Goal: Task Accomplishment & Management: Manage account settings

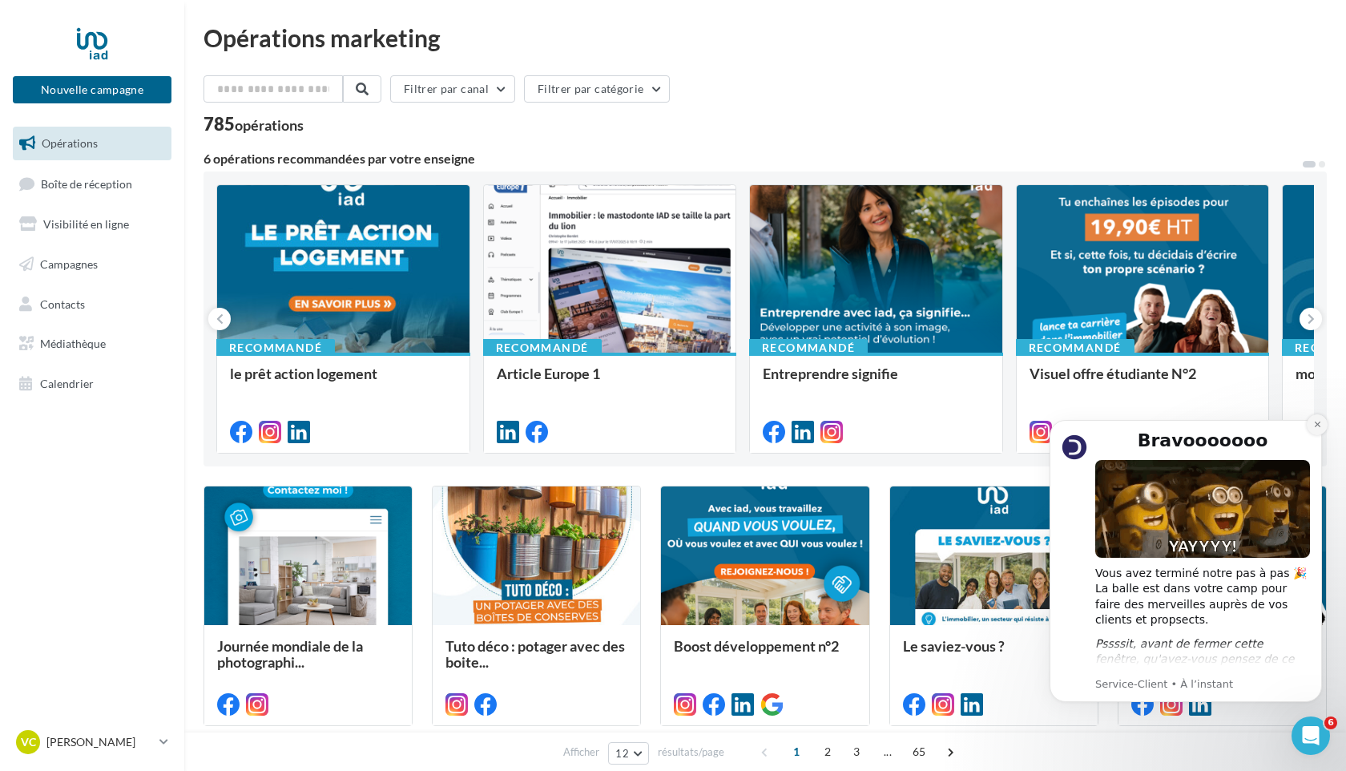
click at [961, 422] on icon "Dismiss notification" at bounding box center [1317, 425] width 6 height 6
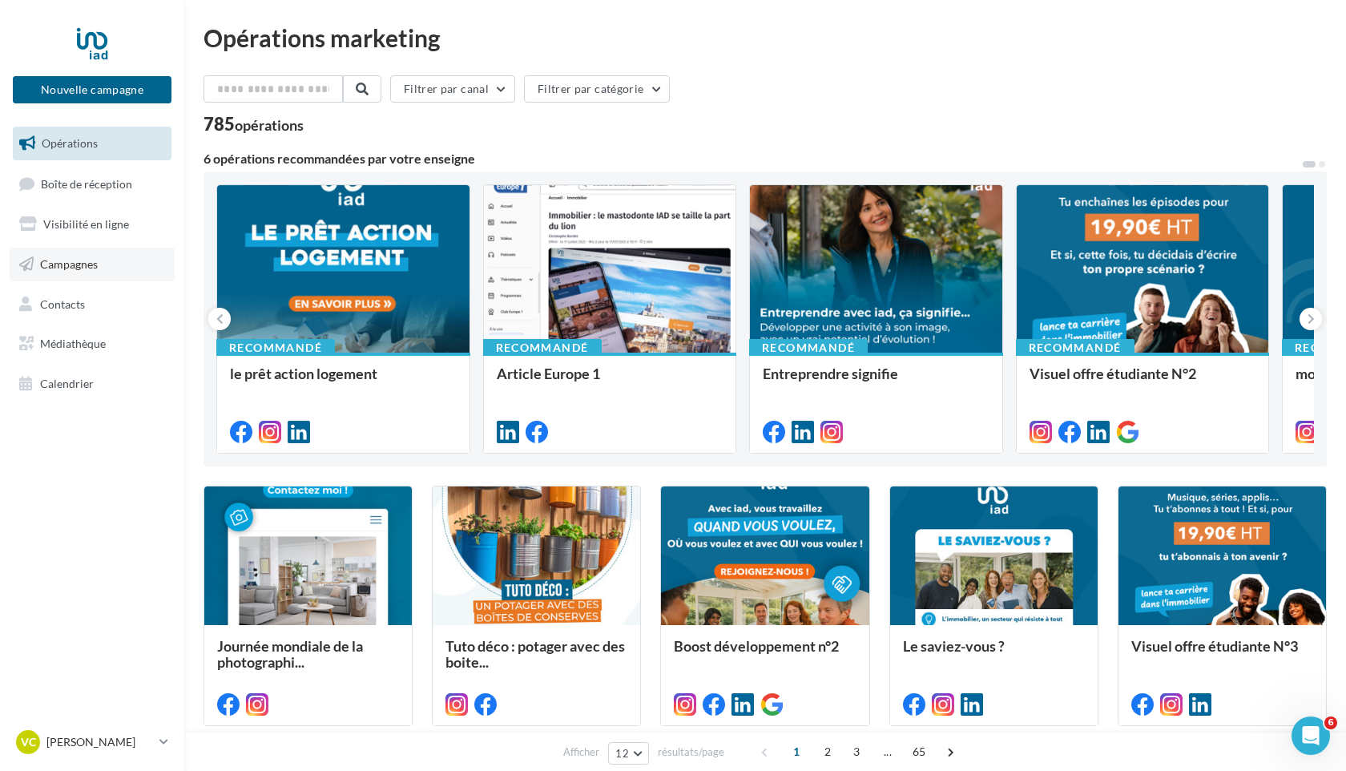
click at [54, 262] on span "Campagnes" at bounding box center [69, 264] width 58 height 14
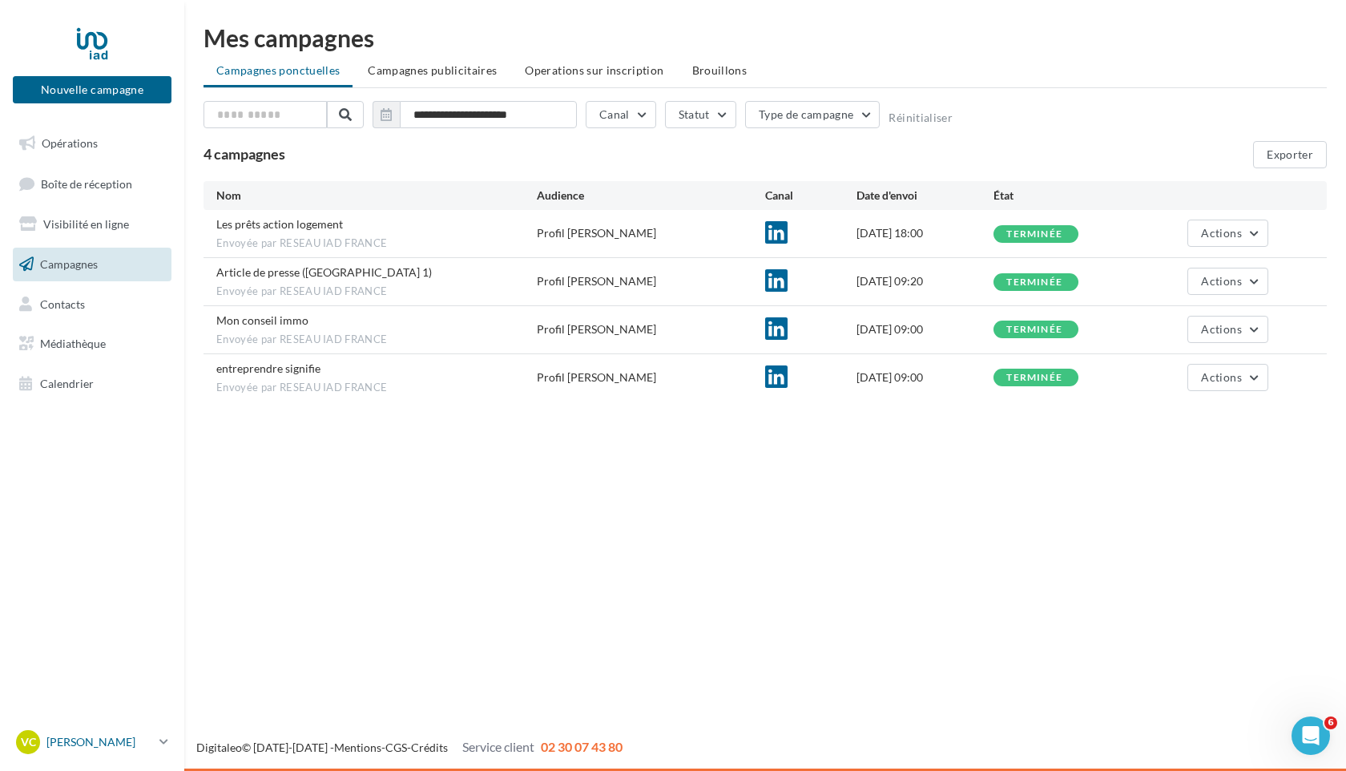
click at [72, 741] on p "[PERSON_NAME]" at bounding box center [99, 742] width 107 height 16
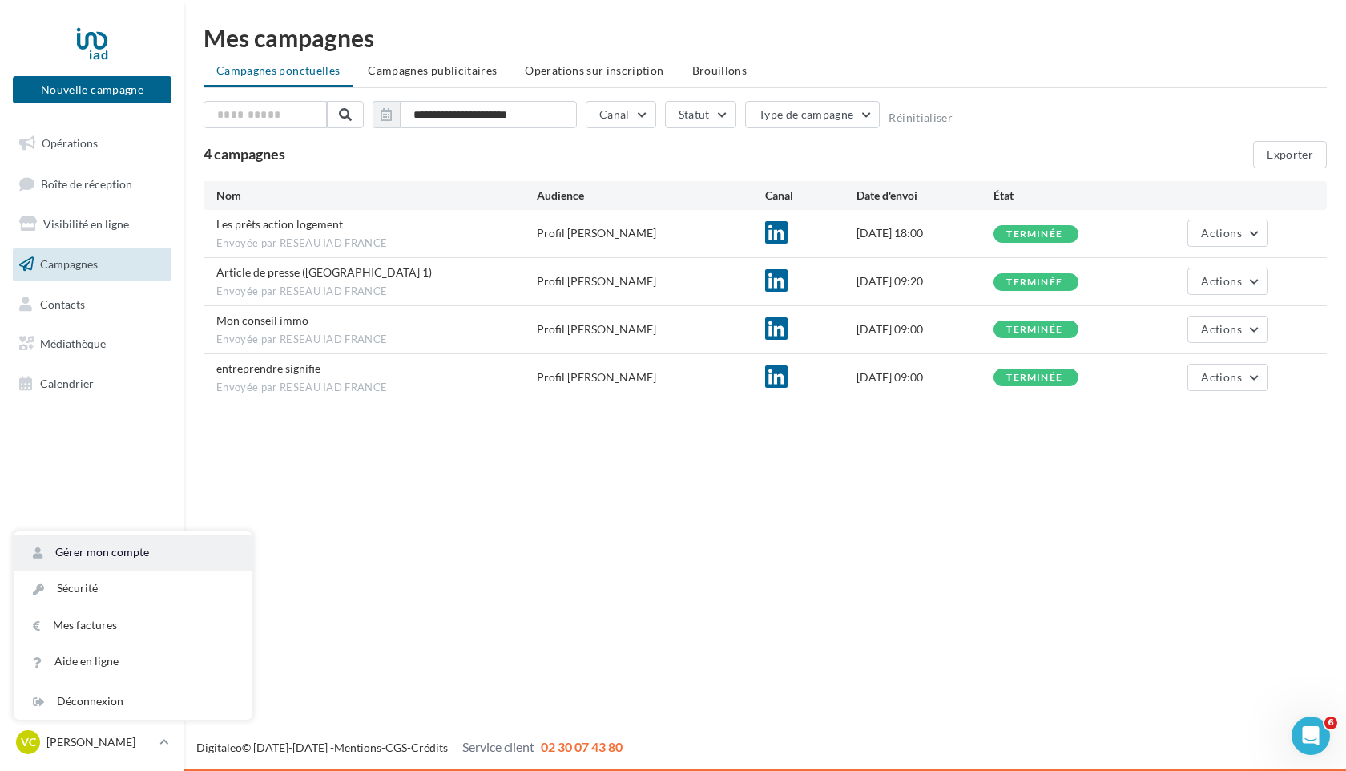
click at [76, 555] on link "Gérer mon compte" at bounding box center [133, 553] width 239 height 36
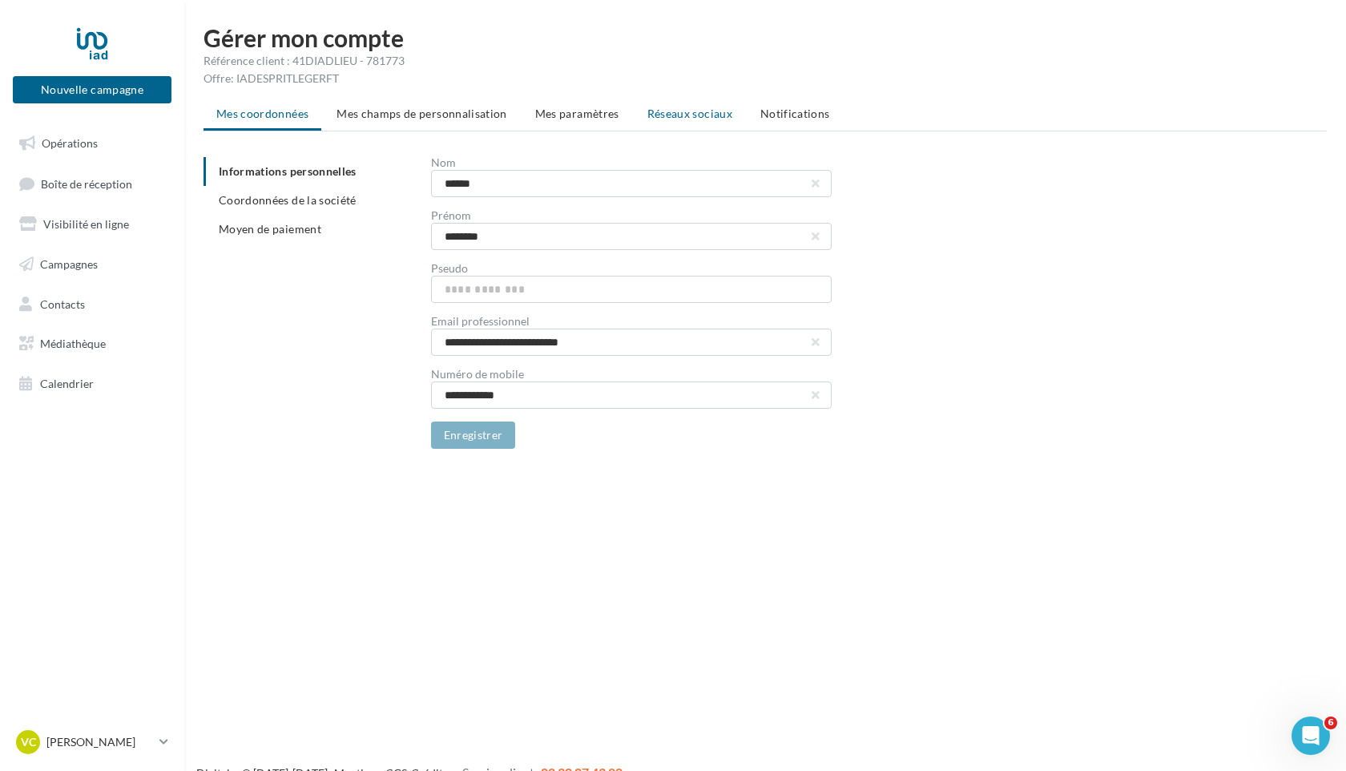
click at [699, 115] on span "Réseaux sociaux" at bounding box center [690, 114] width 85 height 14
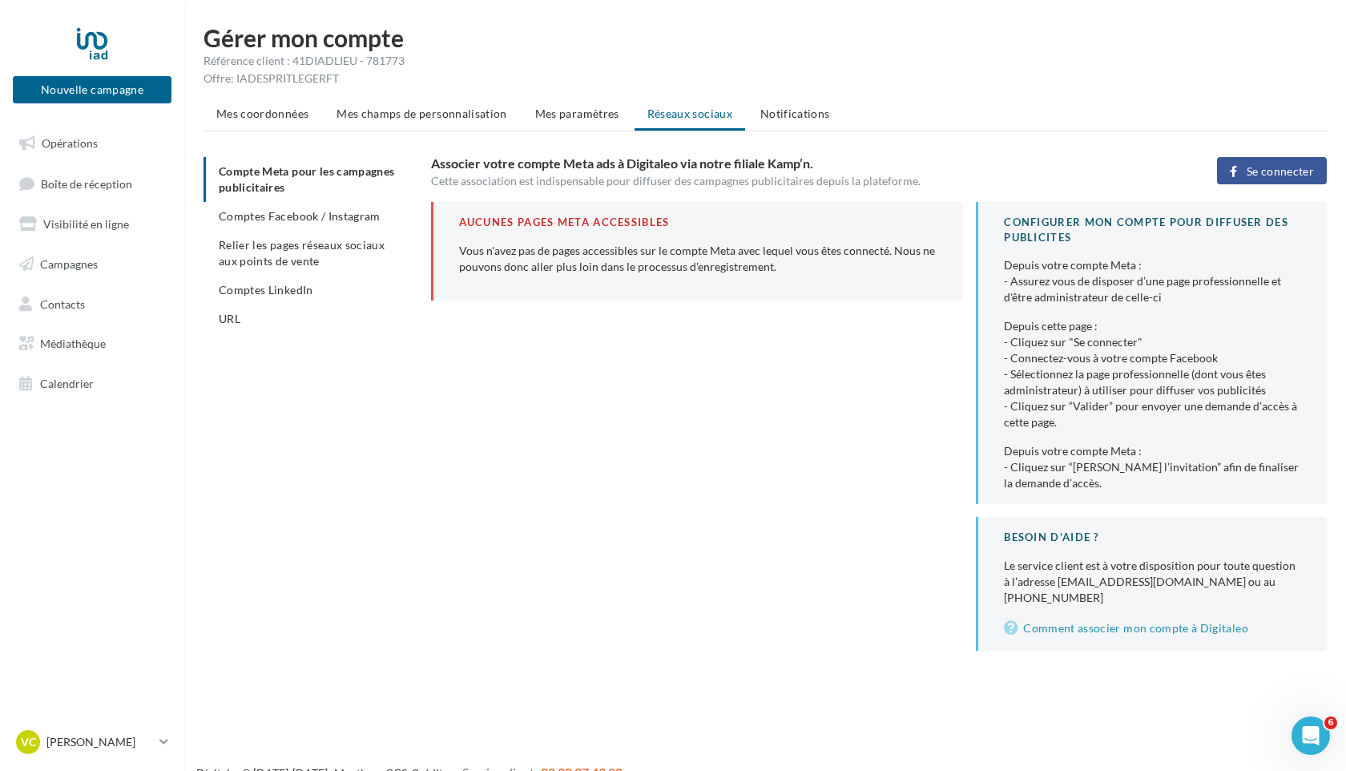
click at [1277, 170] on span "Se connecter" at bounding box center [1280, 171] width 67 height 13
click at [361, 217] on span "Comptes Facebook / Instagram" at bounding box center [300, 216] width 162 height 14
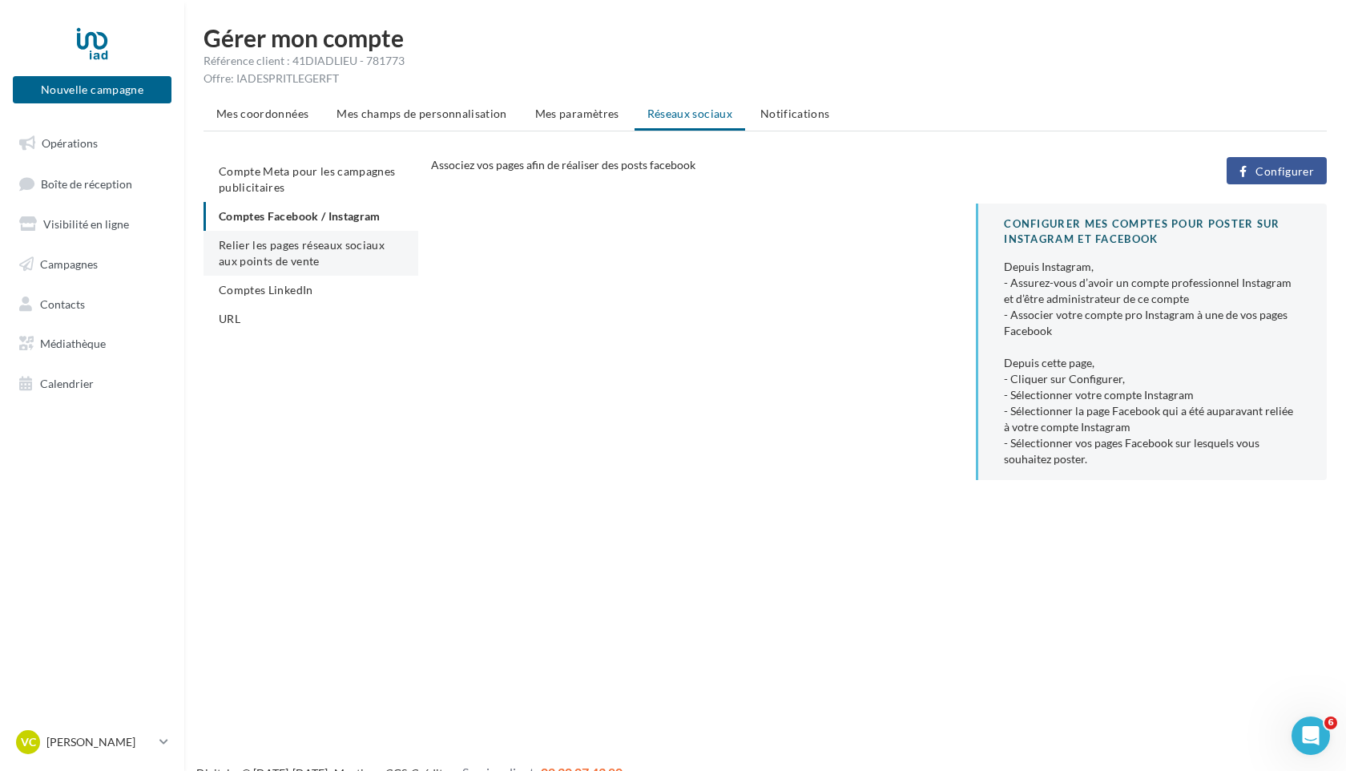
click at [317, 250] on span "Relier les pages réseaux sociaux aux points de vente" at bounding box center [302, 253] width 166 height 30
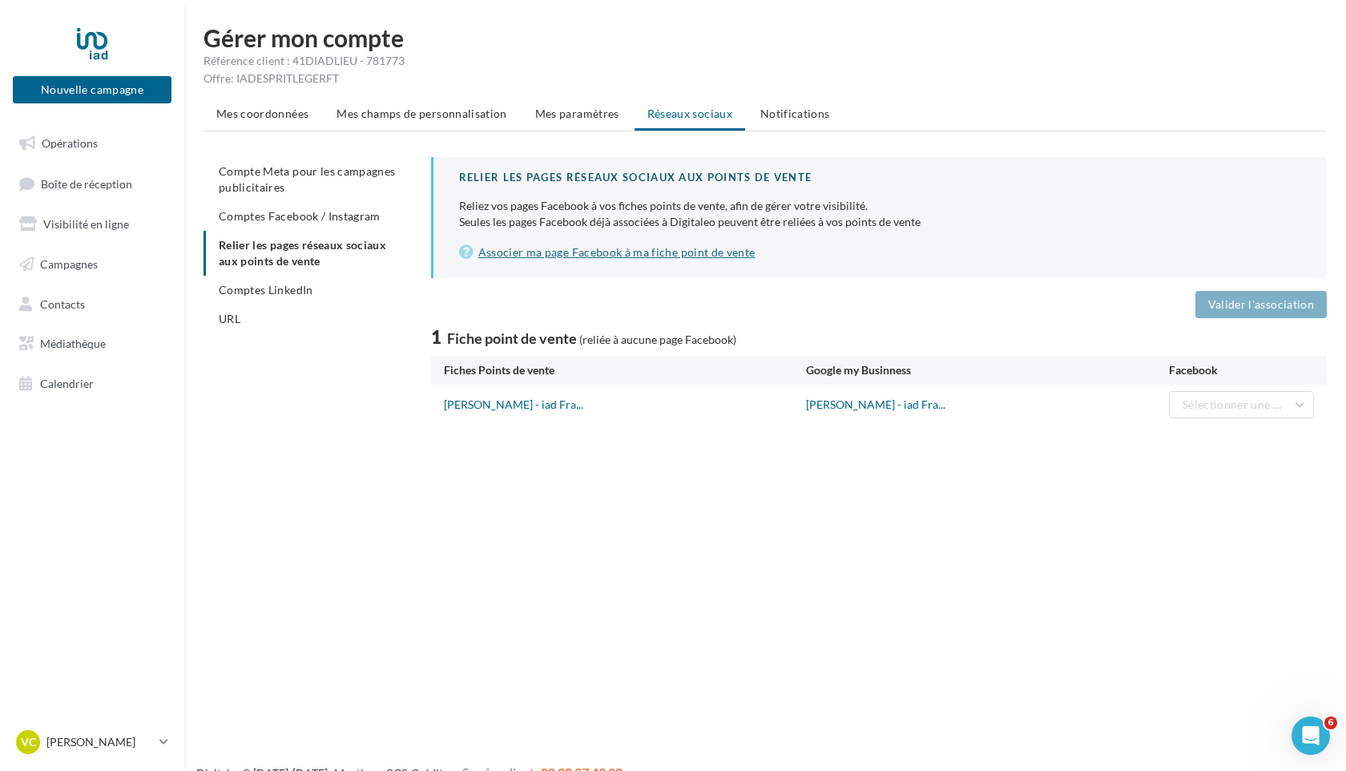
click at [607, 254] on link "Associer ma page Facebook à ma fiche point de vente" at bounding box center [880, 252] width 842 height 19
